Goal: Find specific page/section: Find specific page/section

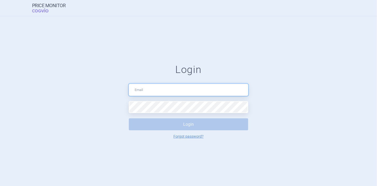
click at [181, 86] on input "text" at bounding box center [188, 90] width 119 height 12
type input "[PERSON_NAME][EMAIL_ADDRESS][DOMAIN_NAME]"
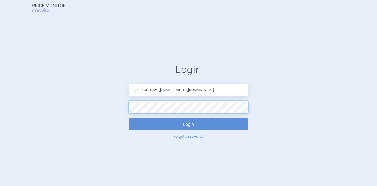
click at [129, 118] on button "Login" at bounding box center [188, 124] width 119 height 12
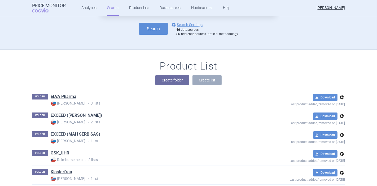
scroll to position [29, 0]
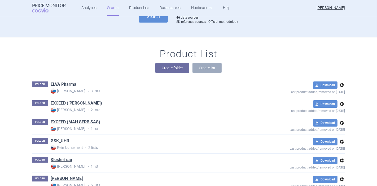
click at [57, 140] on link "GSK_UHR" at bounding box center [60, 141] width 19 height 6
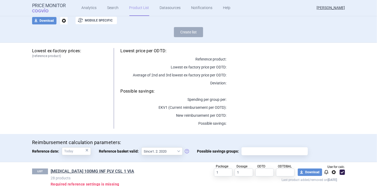
scroll to position [66, 0]
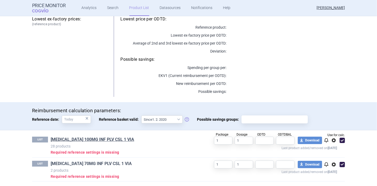
click at [77, 162] on link "[MEDICAL_DATA] 70MG INF PLV CSL 1 VIA" at bounding box center [91, 164] width 81 height 6
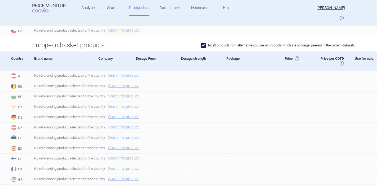
scroll to position [118, 0]
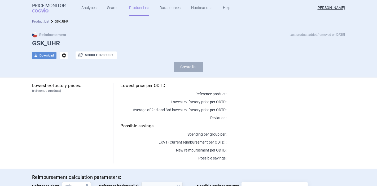
select select "[DATE]"
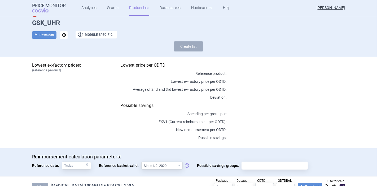
scroll to position [66, 0]
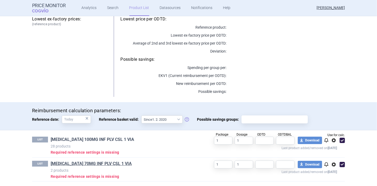
click at [68, 140] on link "[MEDICAL_DATA] 100MG INF PLV CSL 1 VIA" at bounding box center [92, 139] width 83 height 6
